Goal: Task Accomplishment & Management: Use online tool/utility

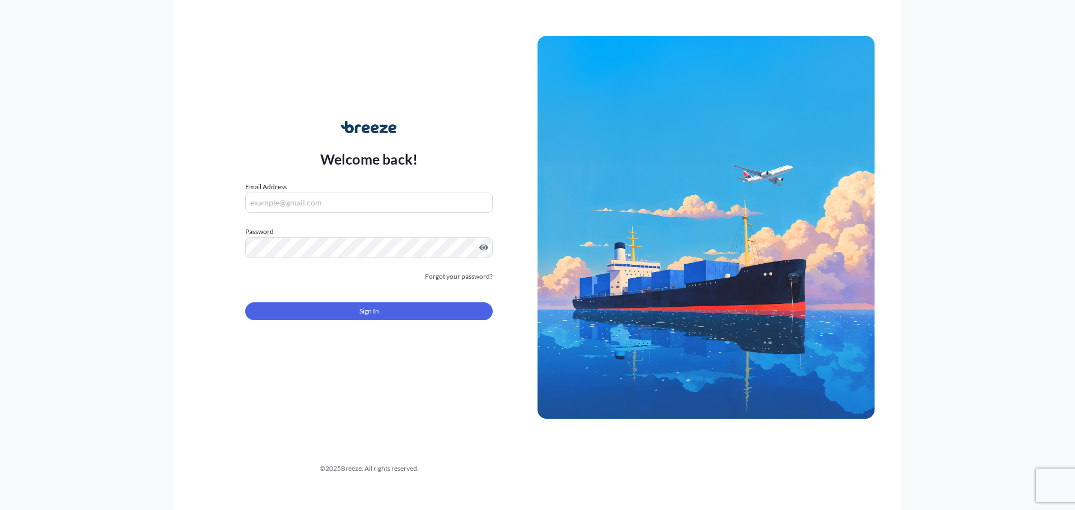
type input "[EMAIL_ADDRESS][DOMAIN_NAME]"
click at [432, 314] on button "Sign In" at bounding box center [369, 311] width 248 height 18
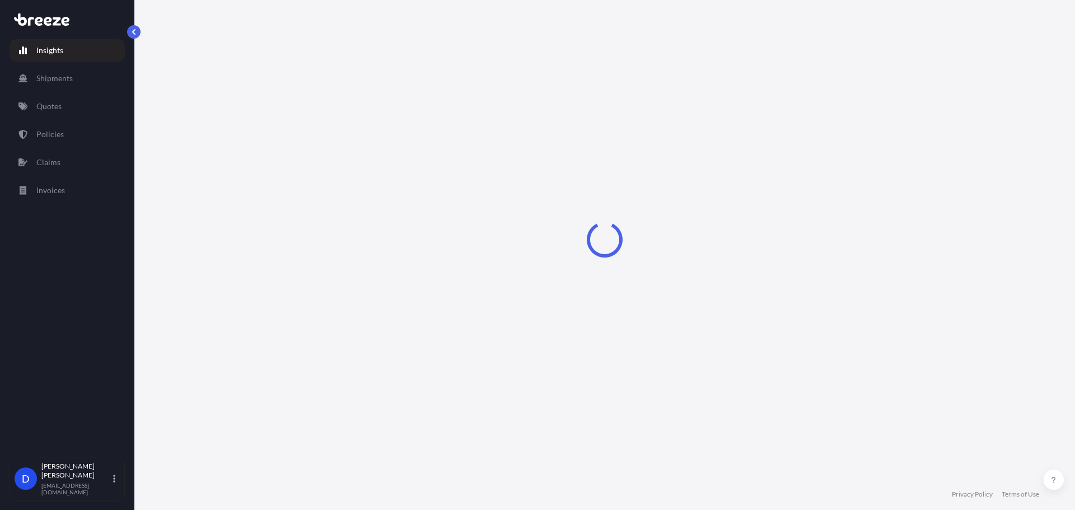
select select "2025"
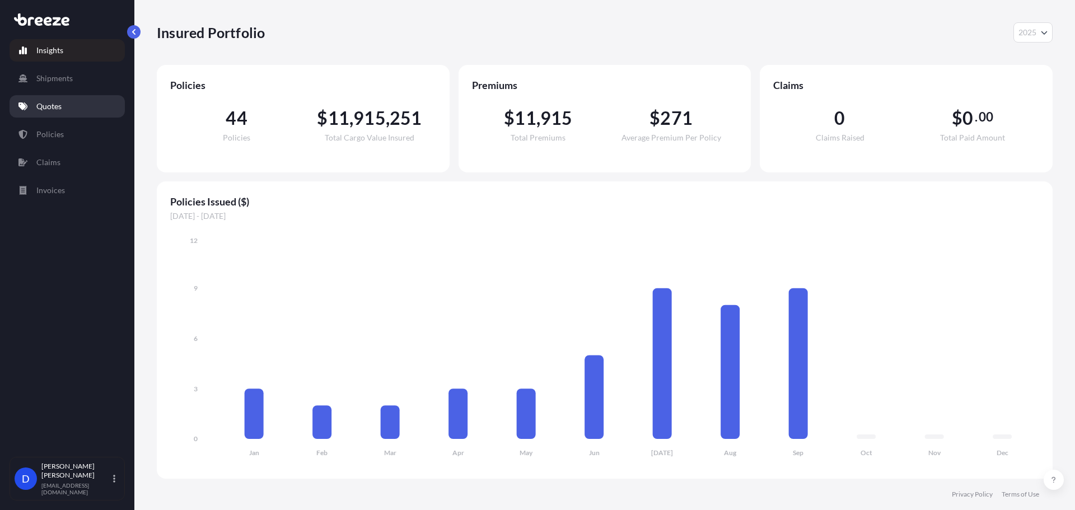
click at [31, 110] on link "Quotes" at bounding box center [67, 106] width 115 height 22
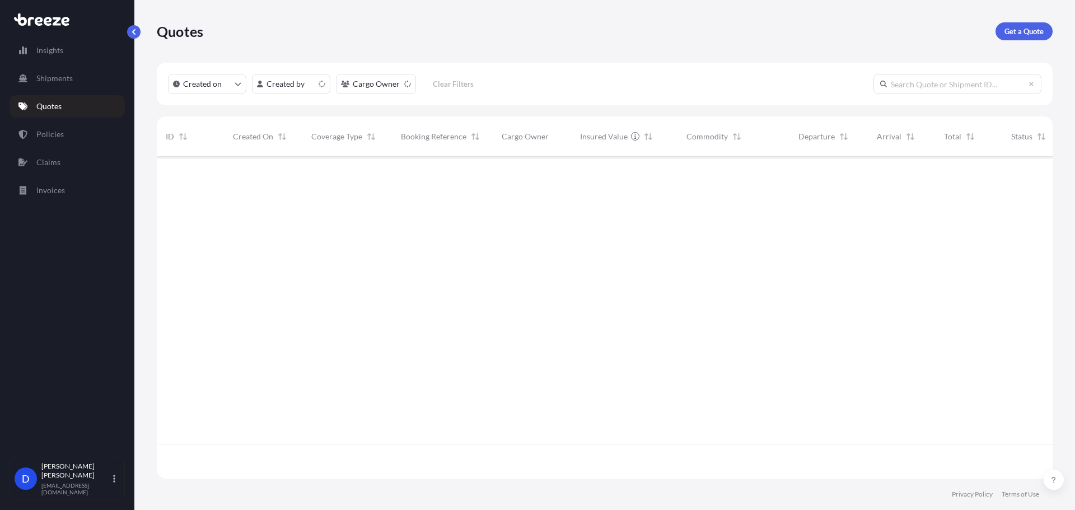
scroll to position [320, 888]
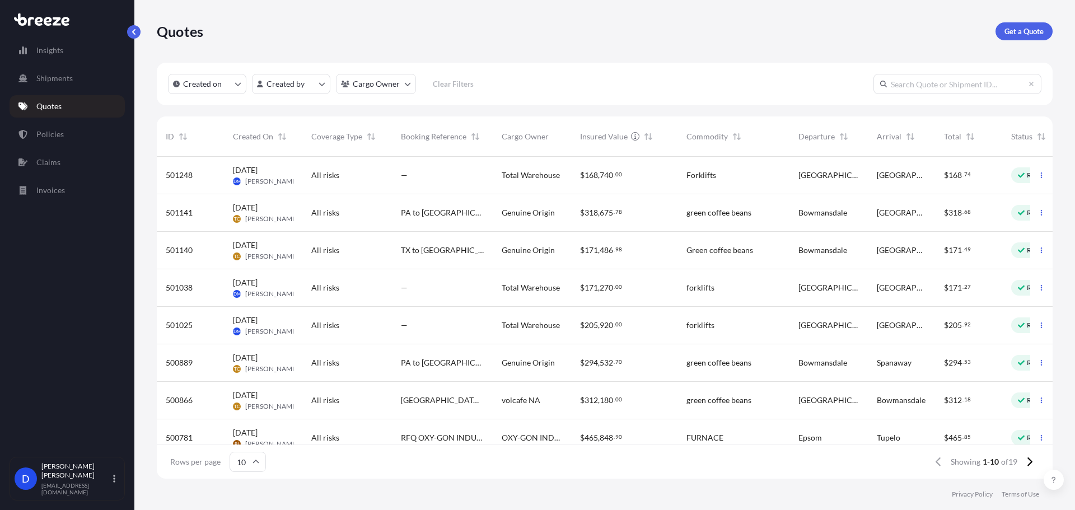
click at [395, 184] on div "—" at bounding box center [442, 176] width 101 height 38
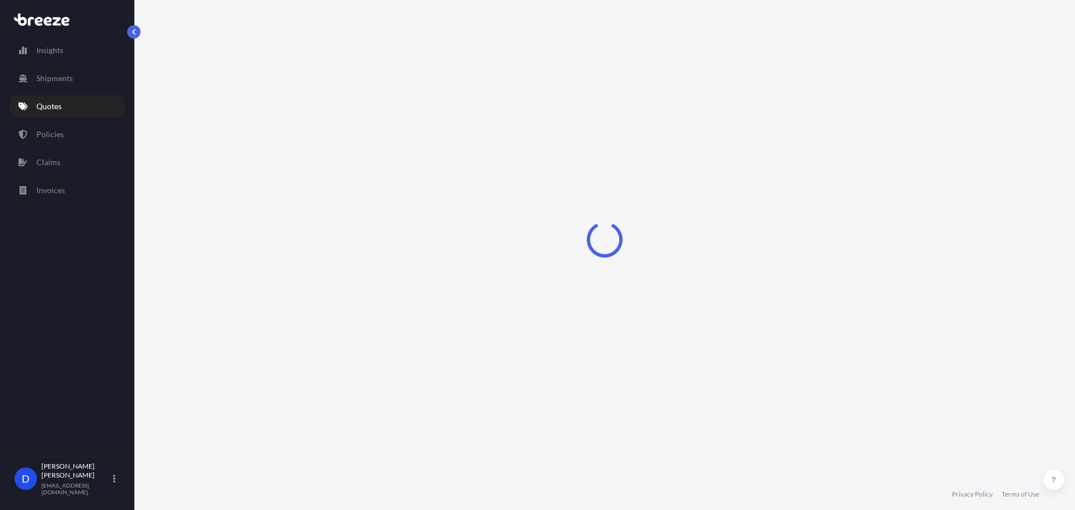
select select "Road"
select select "1"
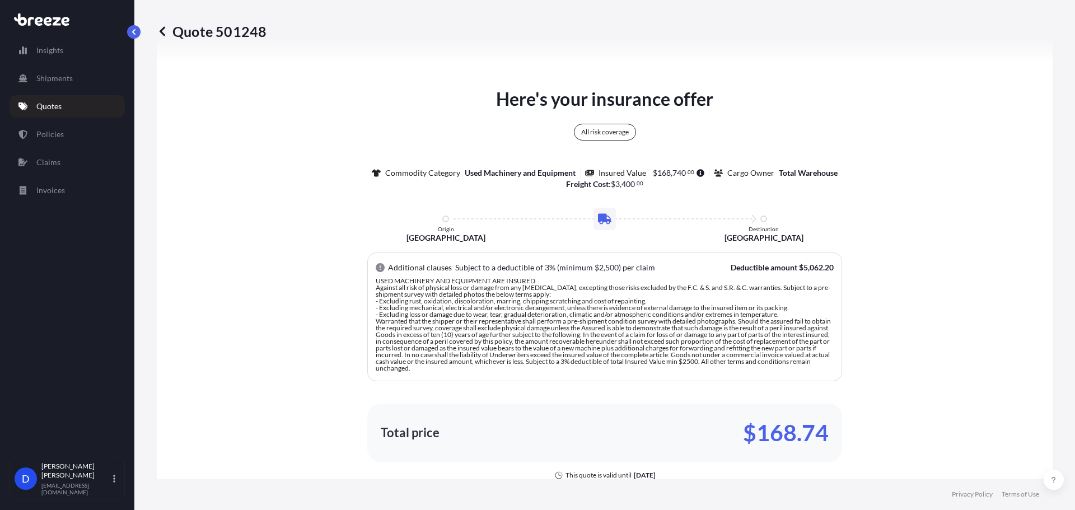
scroll to position [593, 0]
